Goal: Task Accomplishment & Management: Complete application form

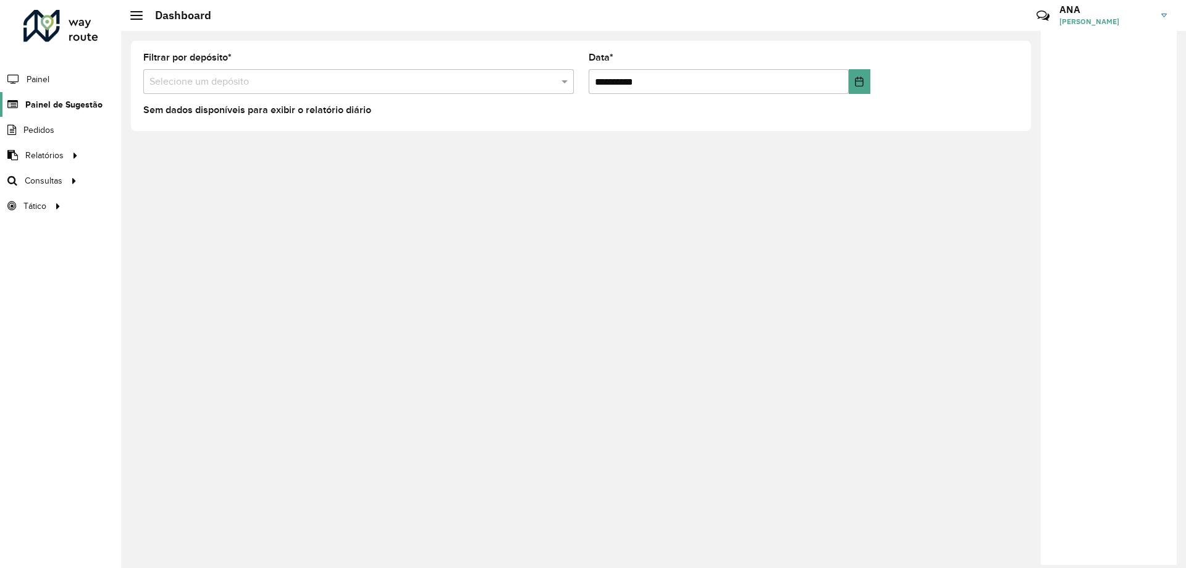
click at [84, 96] on link "Painel de Sugestão" at bounding box center [51, 104] width 103 height 25
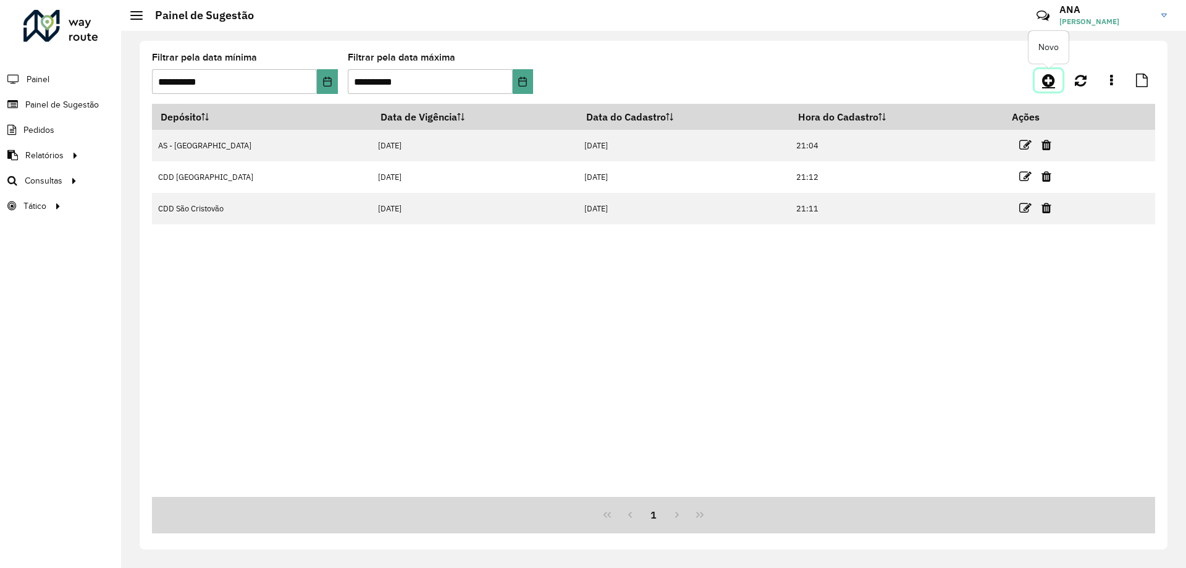
click at [1050, 74] on icon at bounding box center [1048, 80] width 13 height 15
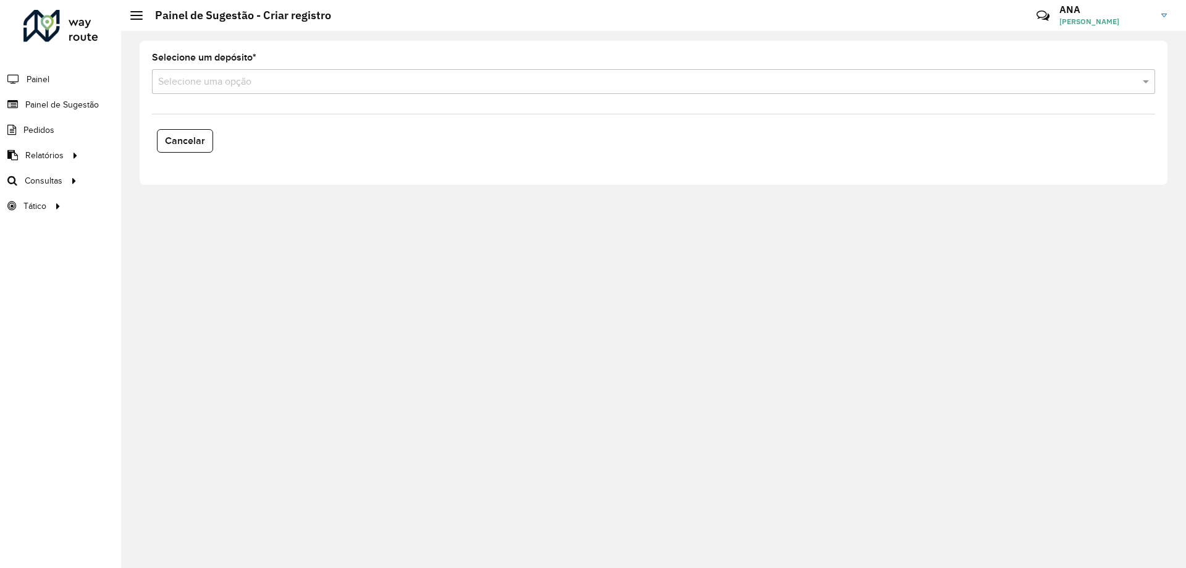
click at [308, 54] on div "Selecione um depósito * Selecione uma opção" at bounding box center [653, 73] width 1003 height 41
click at [296, 80] on input "text" at bounding box center [641, 82] width 966 height 15
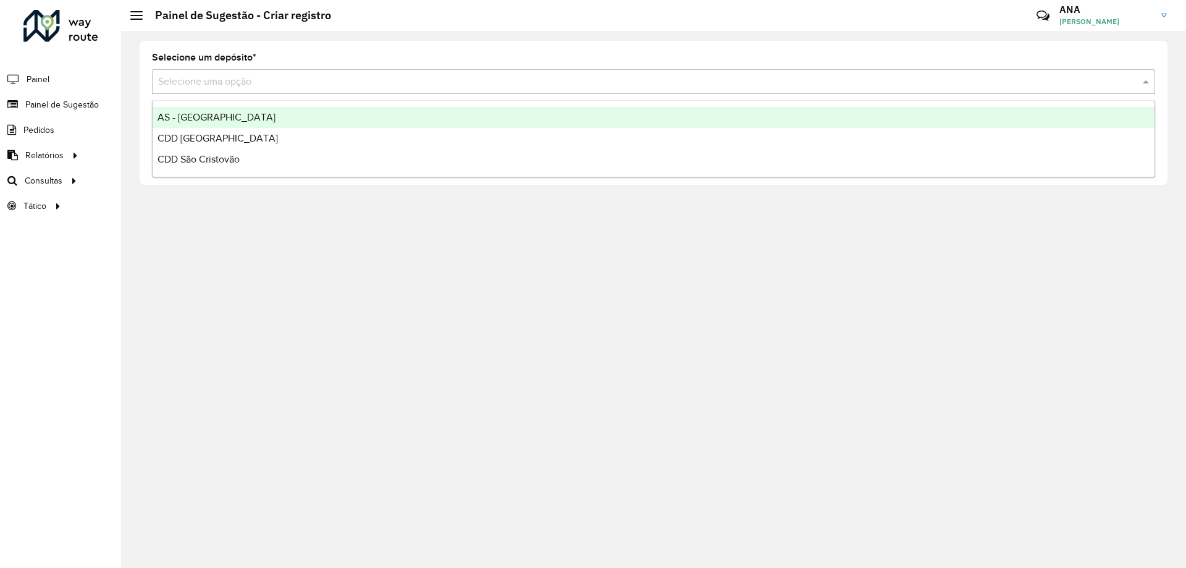
click at [232, 115] on span "AS - [GEOGRAPHIC_DATA]" at bounding box center [217, 117] width 118 height 11
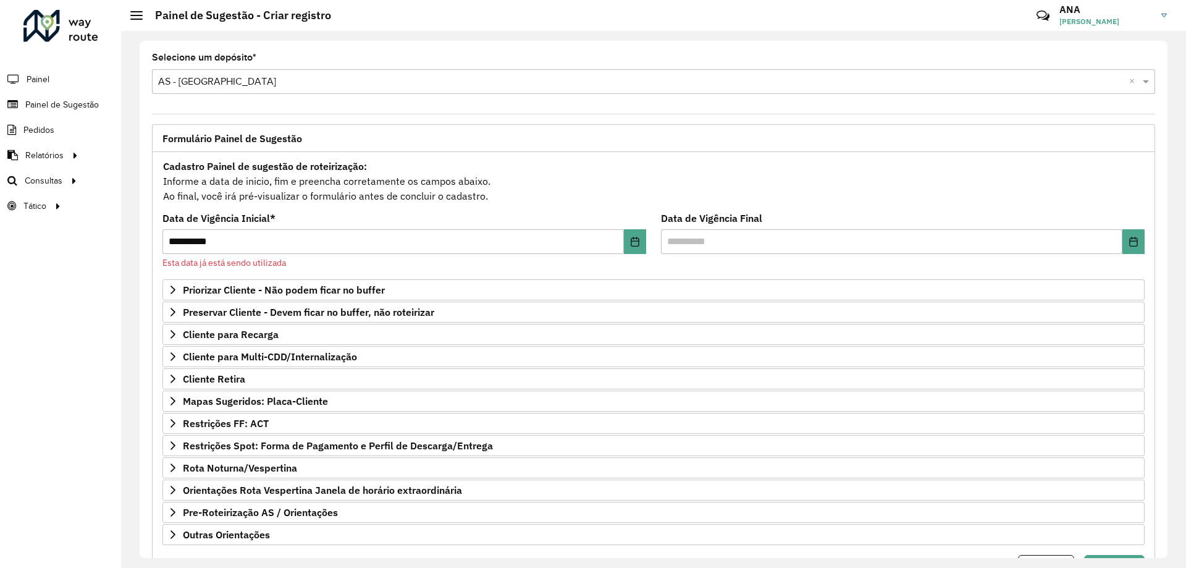
scroll to position [64, 0]
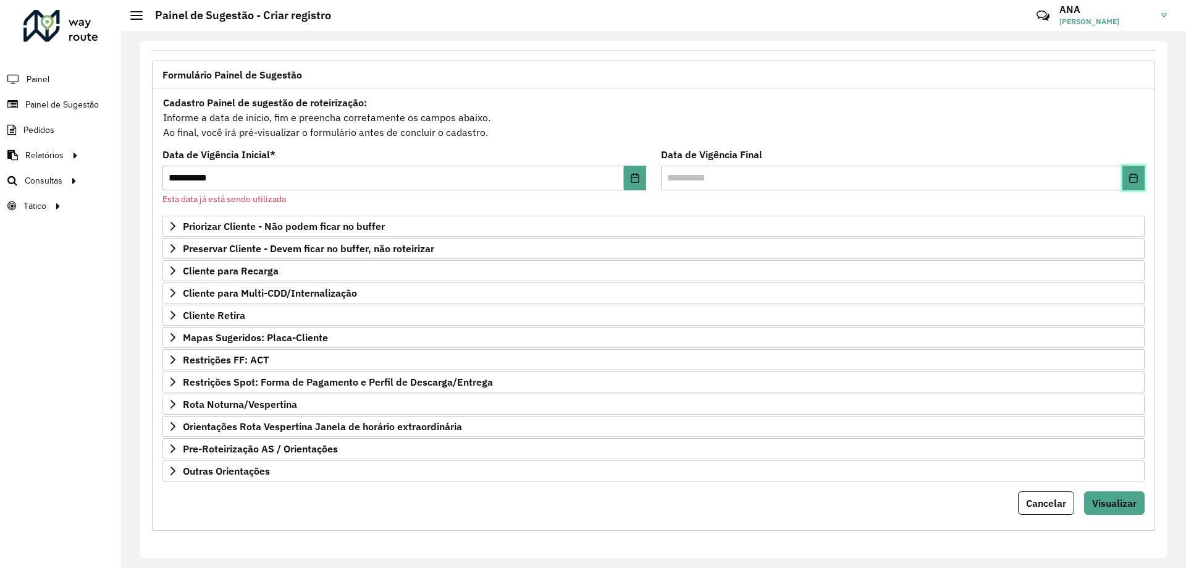
click at [1134, 181] on icon "Choose Date" at bounding box center [1133, 178] width 8 height 10
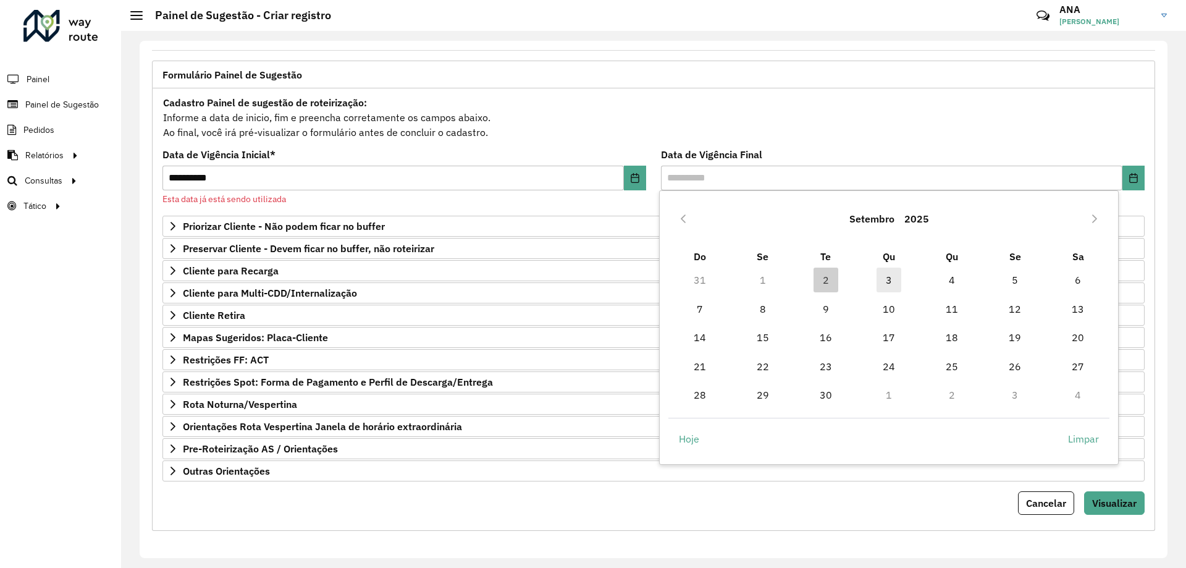
click at [886, 282] on span "3" at bounding box center [889, 279] width 25 height 25
type input "**********"
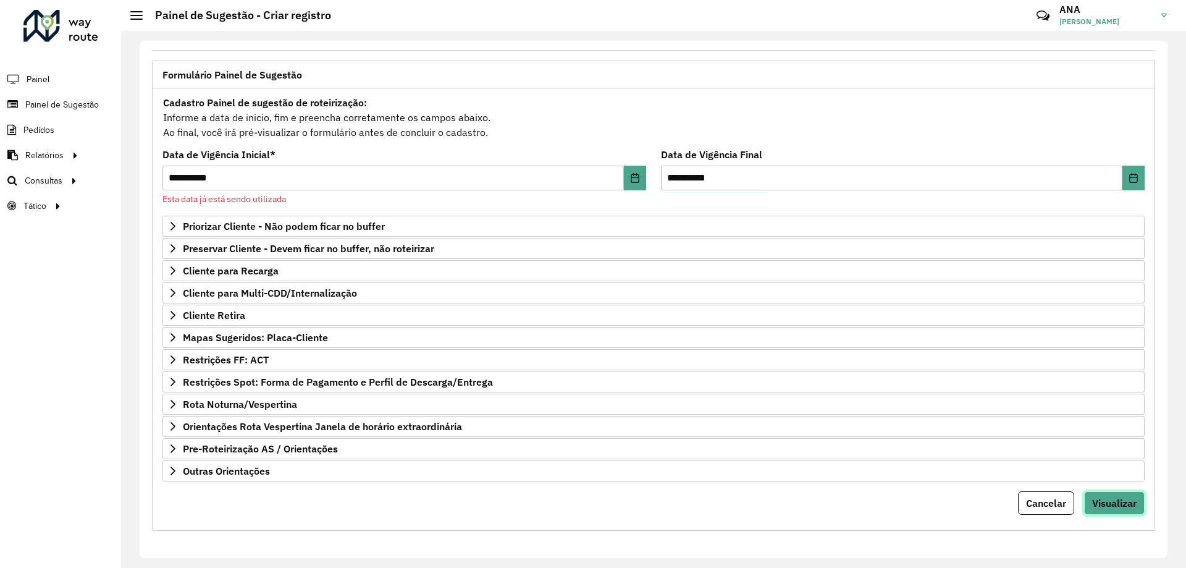
click at [1100, 500] on span "Visualizar" at bounding box center [1114, 503] width 44 height 12
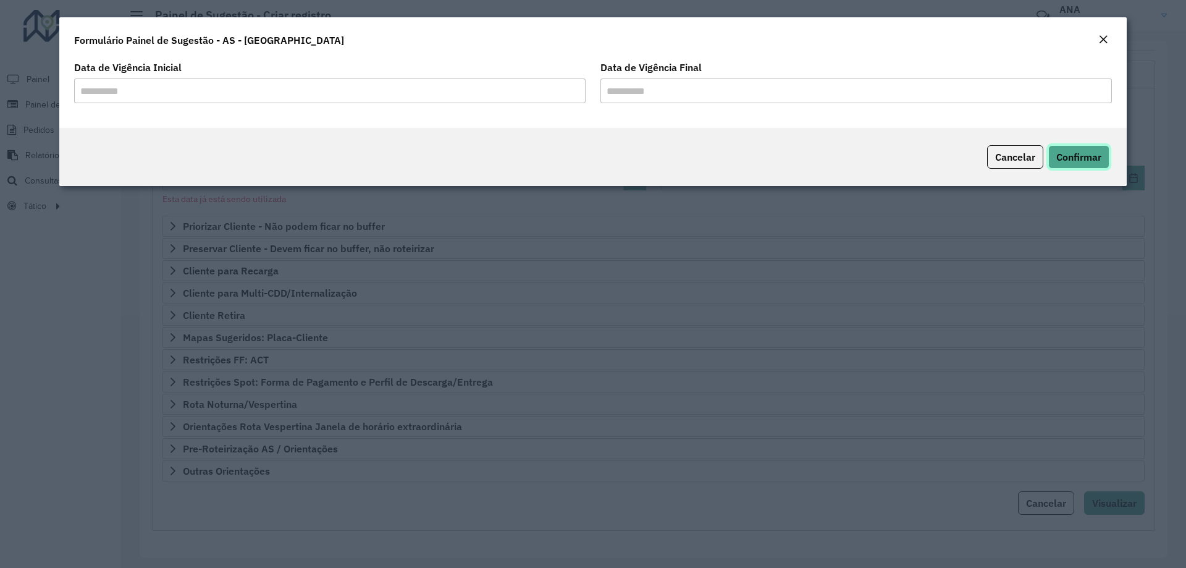
click at [1077, 162] on span "Confirmar" at bounding box center [1078, 157] width 45 height 12
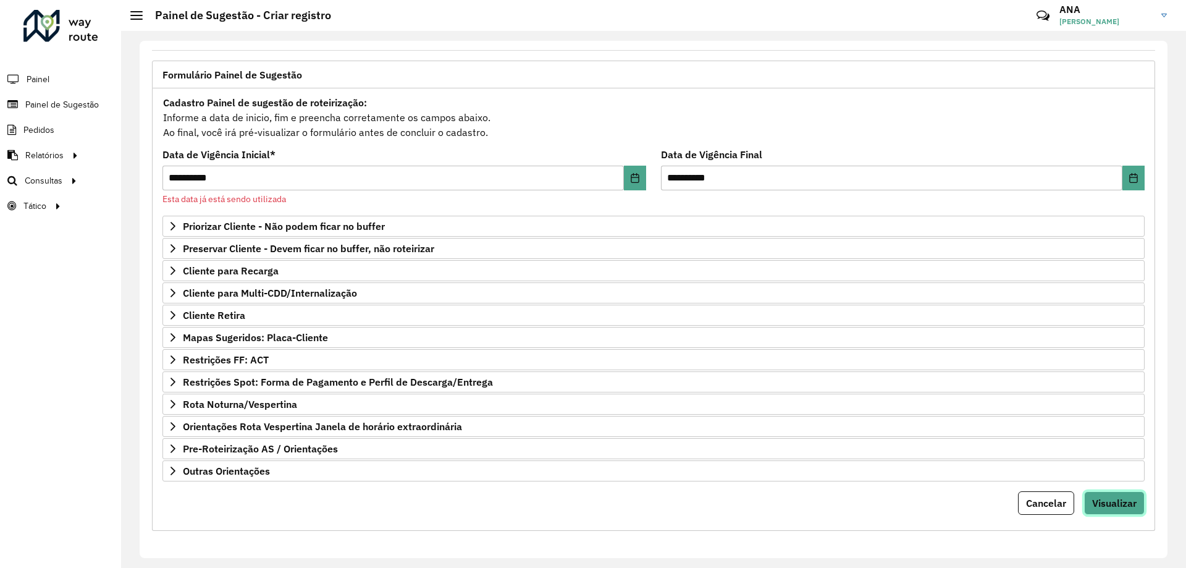
scroll to position [0, 0]
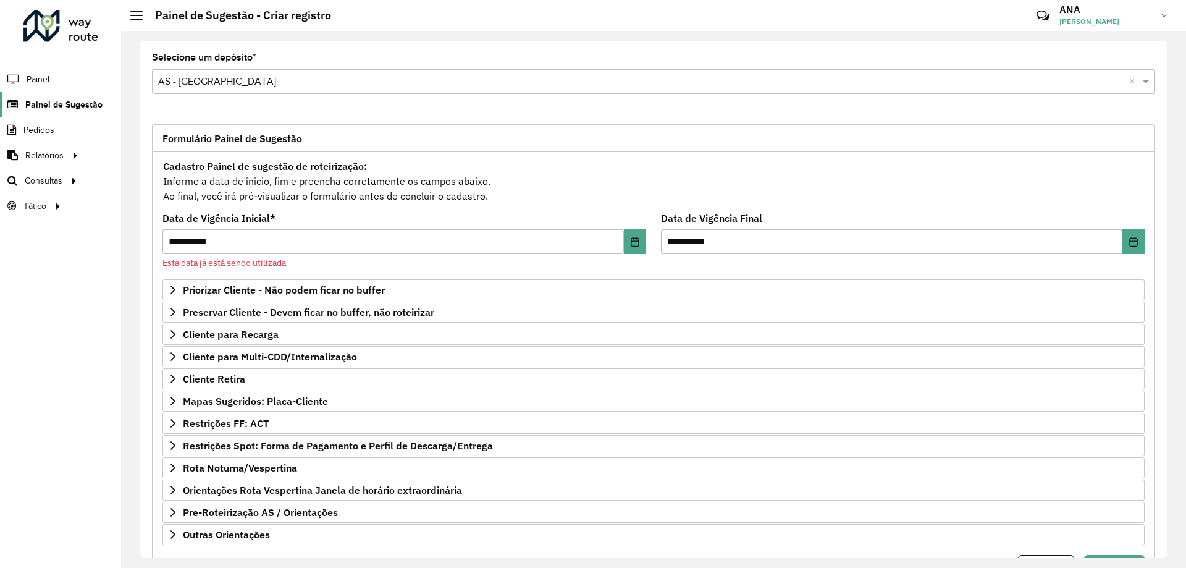
click at [65, 107] on span "Painel de Sugestão" at bounding box center [63, 104] width 77 height 13
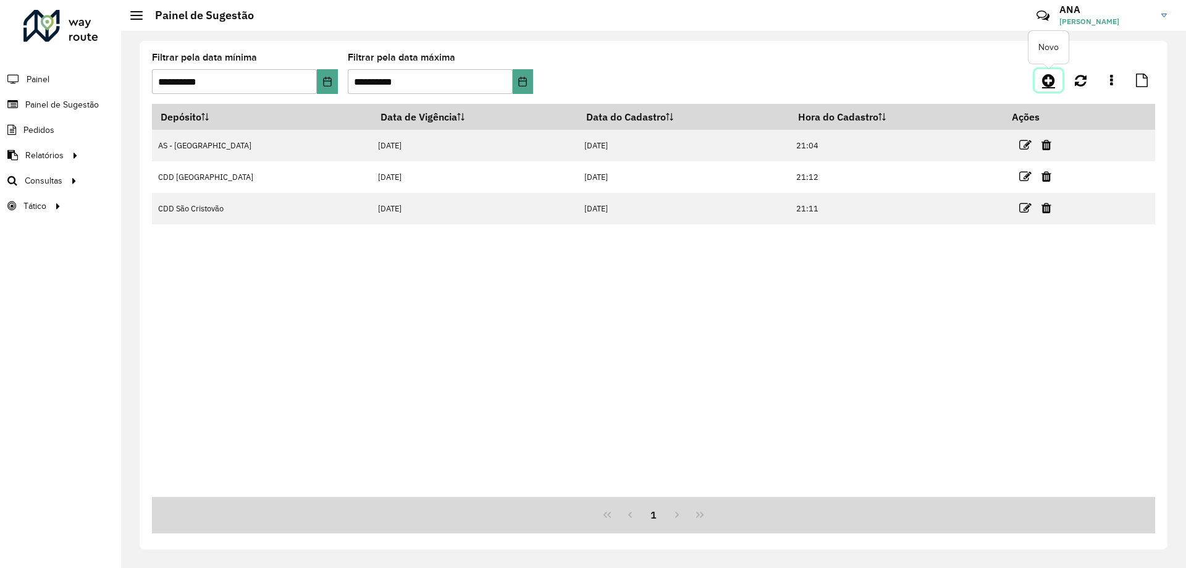
click at [1042, 75] on link at bounding box center [1049, 80] width 28 height 22
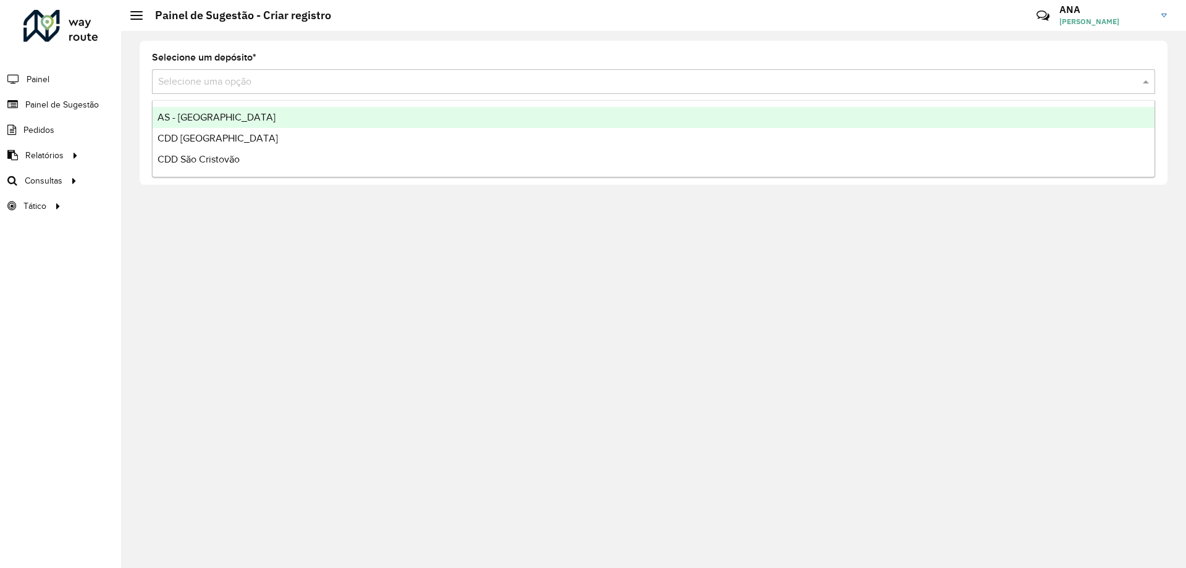
click at [224, 88] on input "text" at bounding box center [641, 82] width 966 height 15
click at [196, 119] on span "AS - [GEOGRAPHIC_DATA]" at bounding box center [217, 117] width 118 height 11
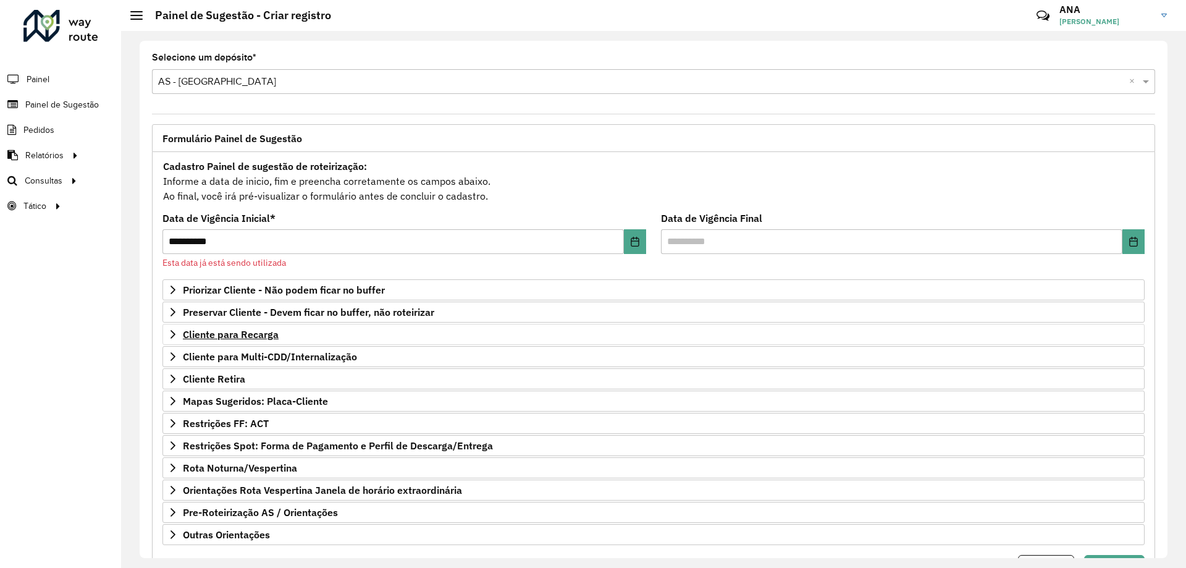
scroll to position [64, 0]
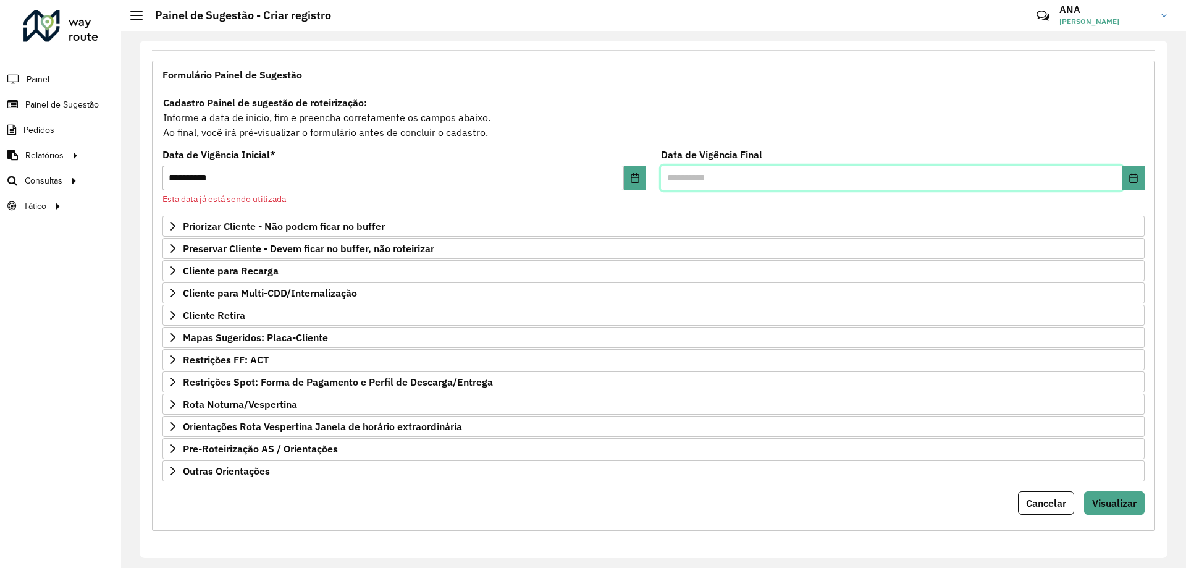
click at [710, 182] on input "text" at bounding box center [891, 178] width 461 height 25
type input "**********"
click at [1121, 505] on span "Visualizar" at bounding box center [1114, 503] width 44 height 12
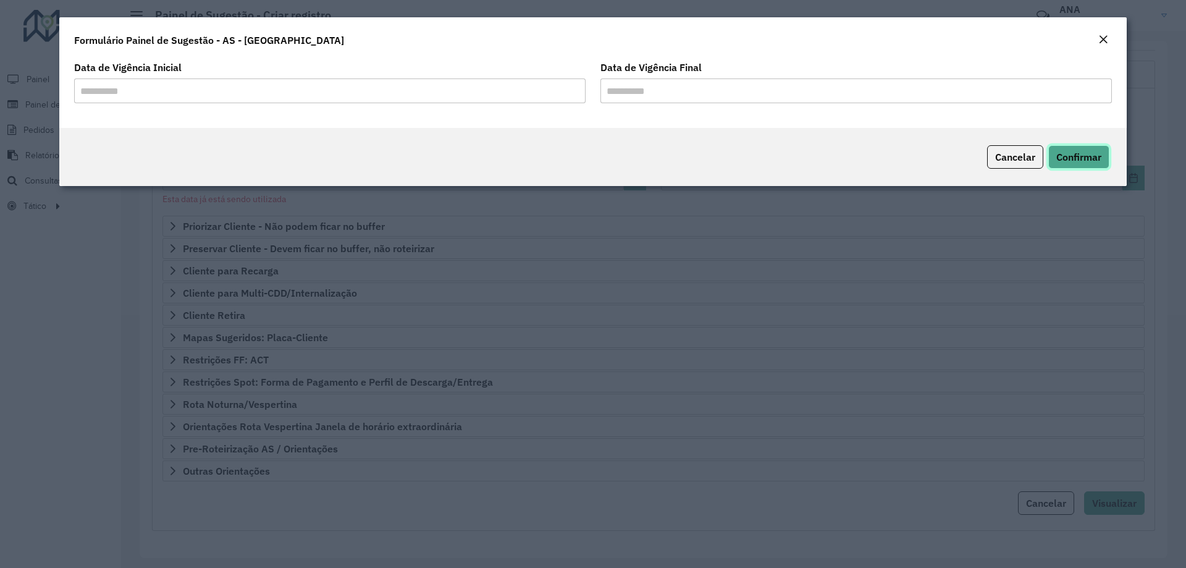
click at [1069, 153] on span "Confirmar" at bounding box center [1078, 157] width 45 height 12
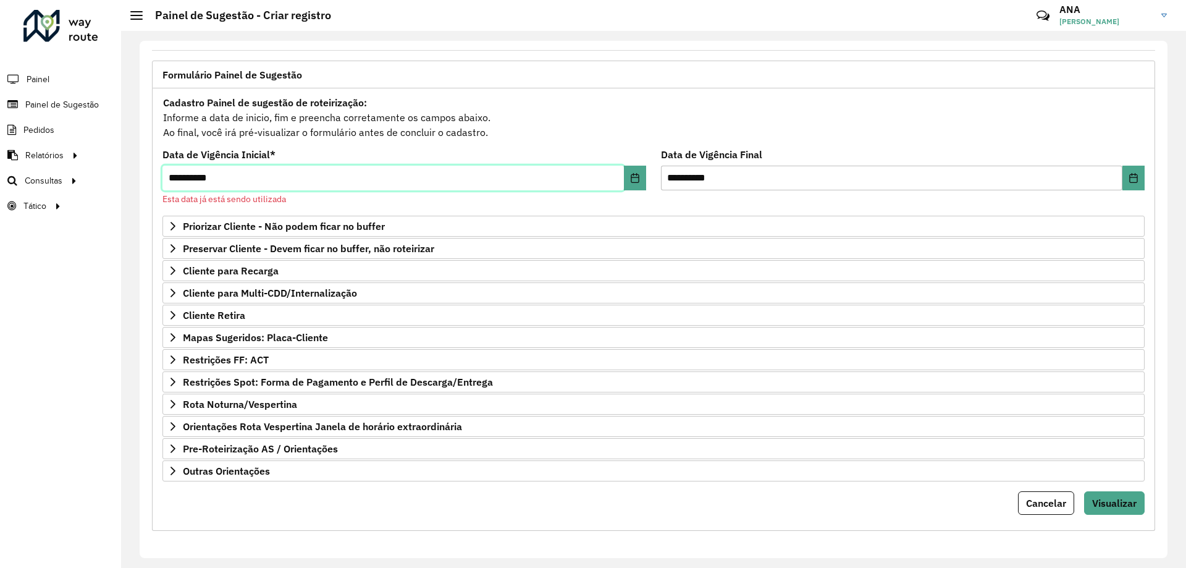
click at [182, 175] on input "**********" at bounding box center [392, 178] width 461 height 25
type input "**********"
click at [1116, 493] on button "Visualizar" at bounding box center [1114, 502] width 61 height 23
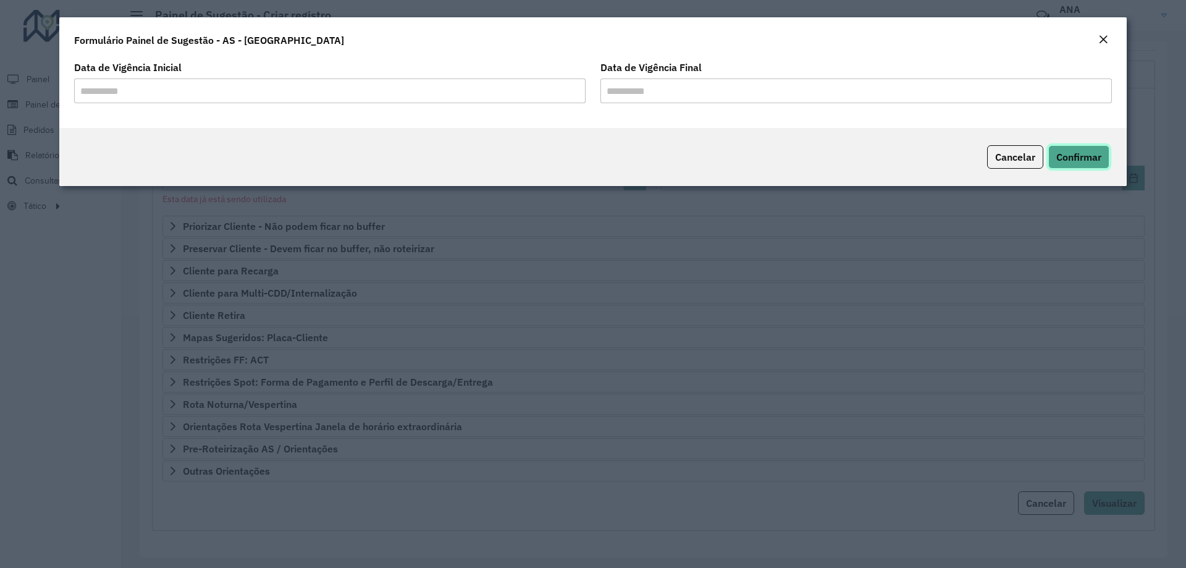
click at [1089, 161] on span "Confirmar" at bounding box center [1078, 157] width 45 height 12
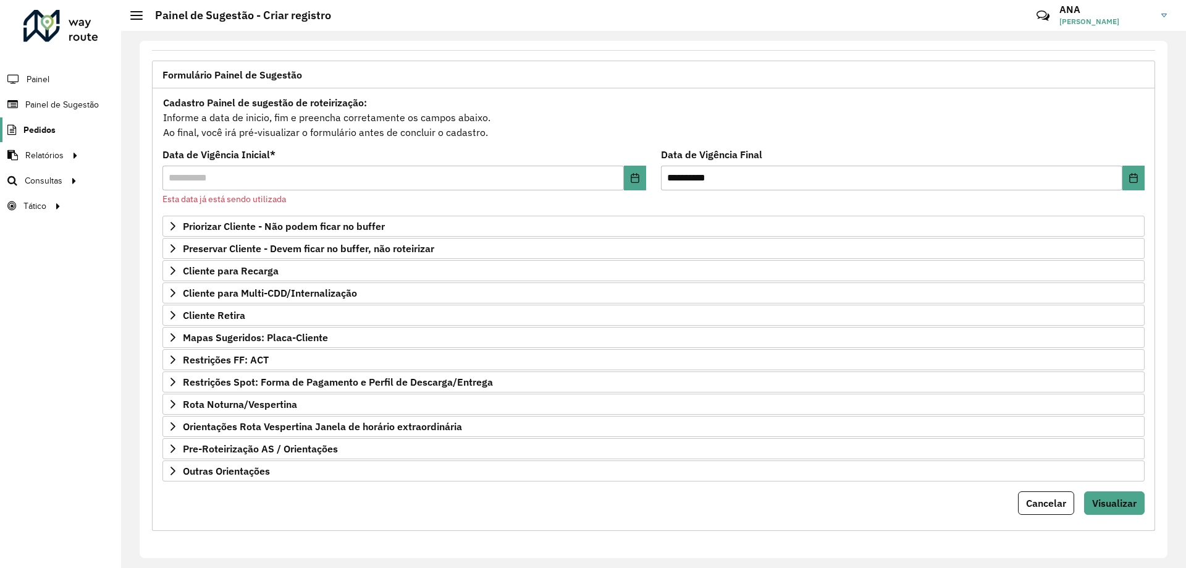
click at [47, 124] on span "Pedidos" at bounding box center [39, 130] width 32 height 13
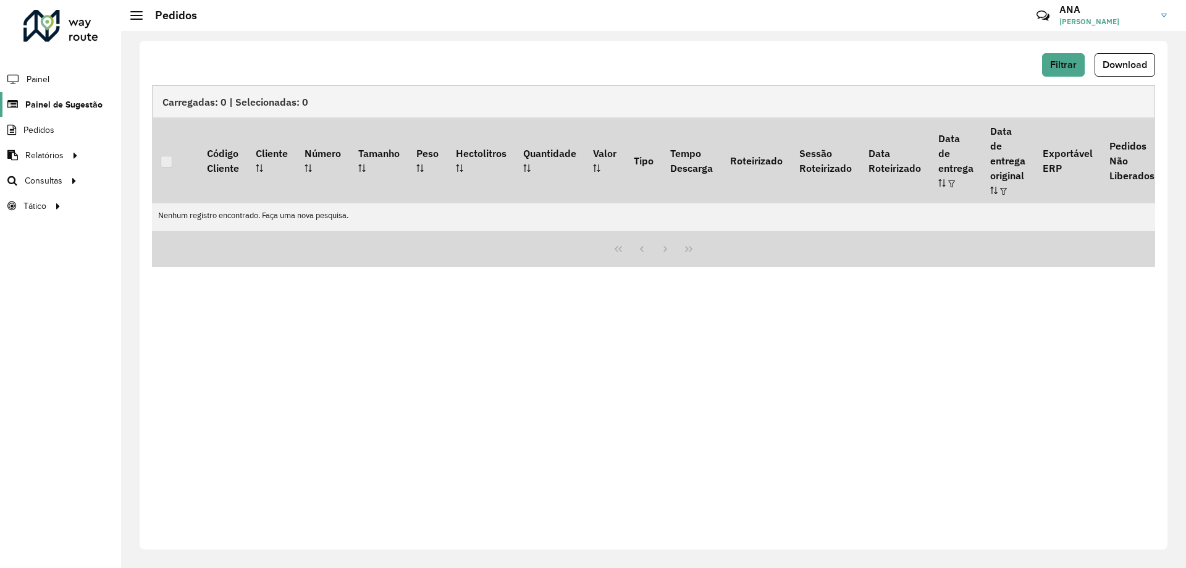
click at [57, 105] on span "Painel de Sugestão" at bounding box center [63, 104] width 77 height 13
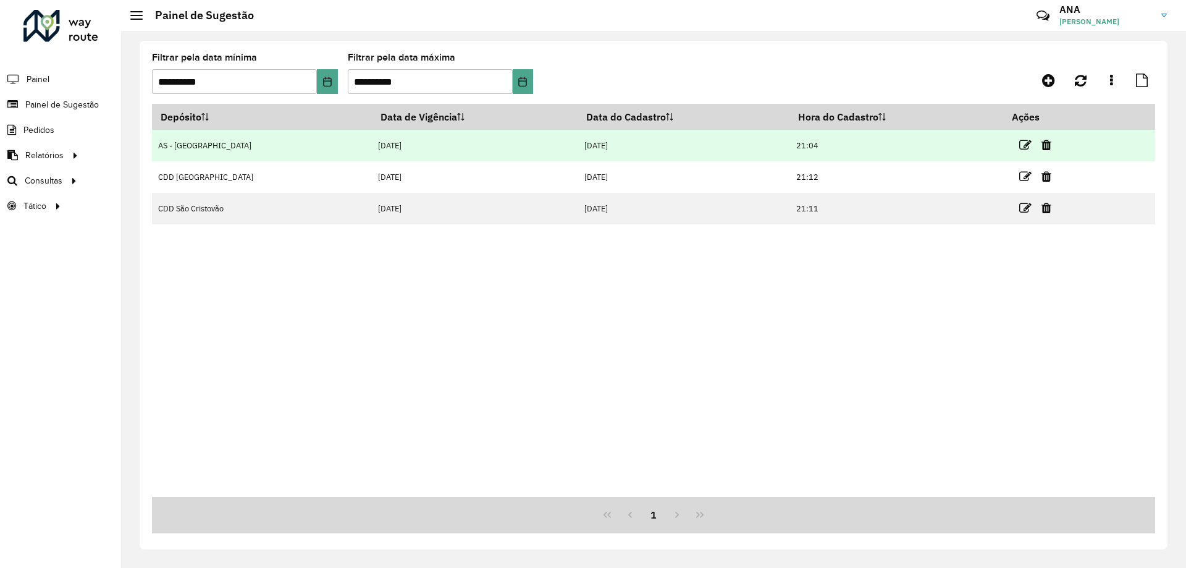
click at [256, 146] on td "AS - [GEOGRAPHIC_DATA]" at bounding box center [262, 146] width 220 height 32
click at [1019, 146] on icon at bounding box center [1025, 145] width 12 height 12
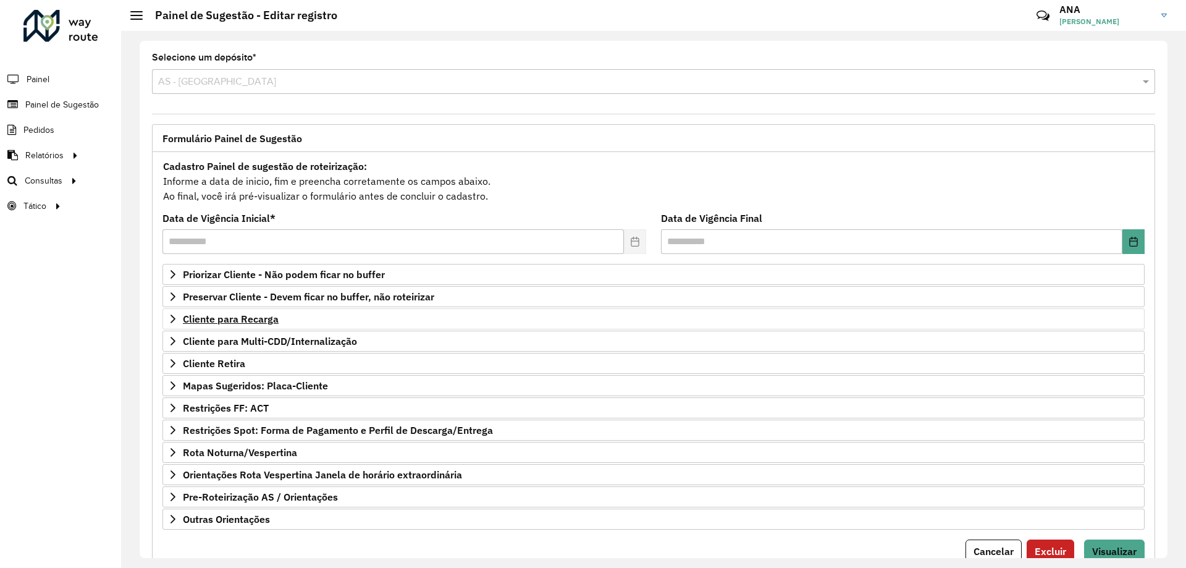
scroll to position [48, 0]
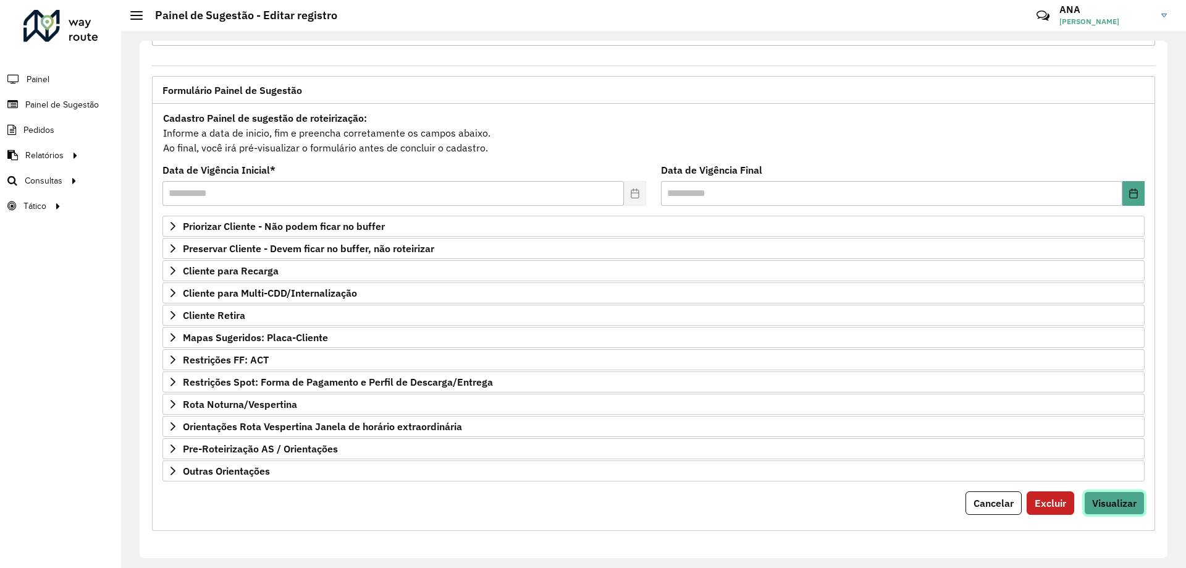
click at [1105, 506] on span "Visualizar" at bounding box center [1114, 503] width 44 height 12
